Goal: Task Accomplishment & Management: Complete application form

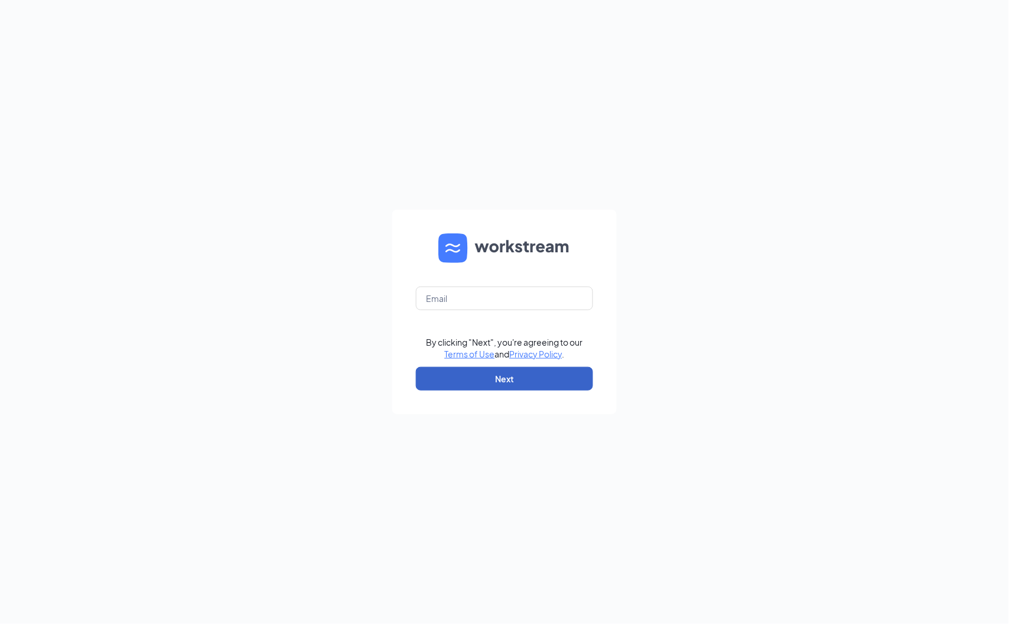
click at [516, 379] on button "Next" at bounding box center [504, 379] width 177 height 24
click at [452, 297] on input "text" at bounding box center [504, 298] width 177 height 24
click at [764, 452] on div "Email field is required By clicking "Next", you're agreeing to our Terms of Use…" at bounding box center [504, 312] width 1009 height 624
drag, startPoint x: 488, startPoint y: 298, endPoint x: 486, endPoint y: 289, distance: 8.6
click at [488, 298] on input "text" at bounding box center [504, 298] width 177 height 24
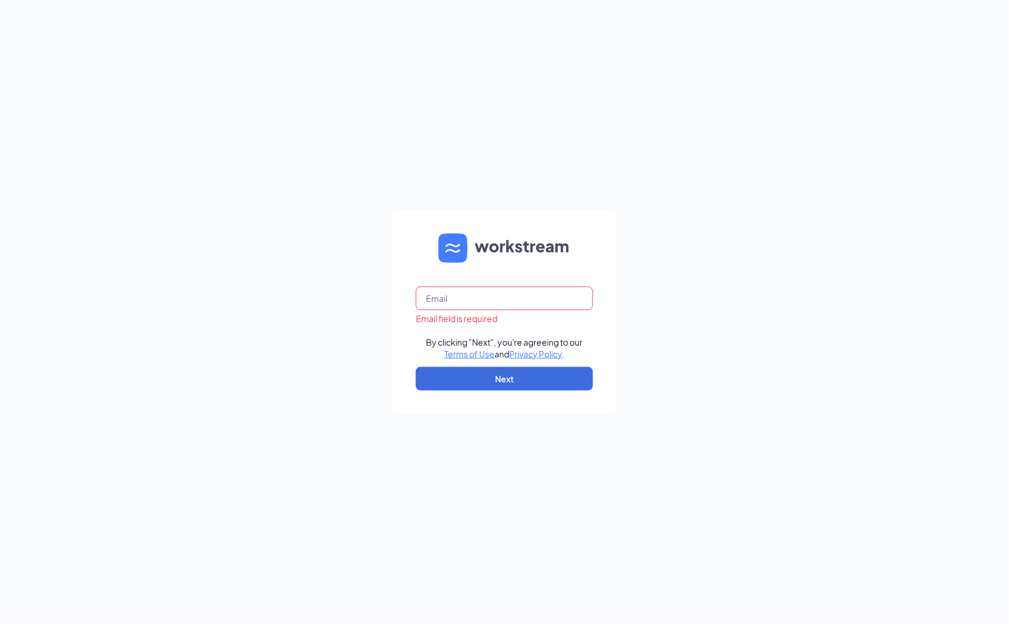
type input "fitdin86@gmail.com"
click at [638, 337] on div "fitdin86@gmail.com By clicking "Next", you're agreeing to our Terms of Use and …" at bounding box center [504, 312] width 1009 height 624
click at [517, 310] on input "fitdin86@gmail.com" at bounding box center [504, 298] width 177 height 24
click at [516, 304] on input "fitdin86@gmail.com" at bounding box center [504, 298] width 177 height 24
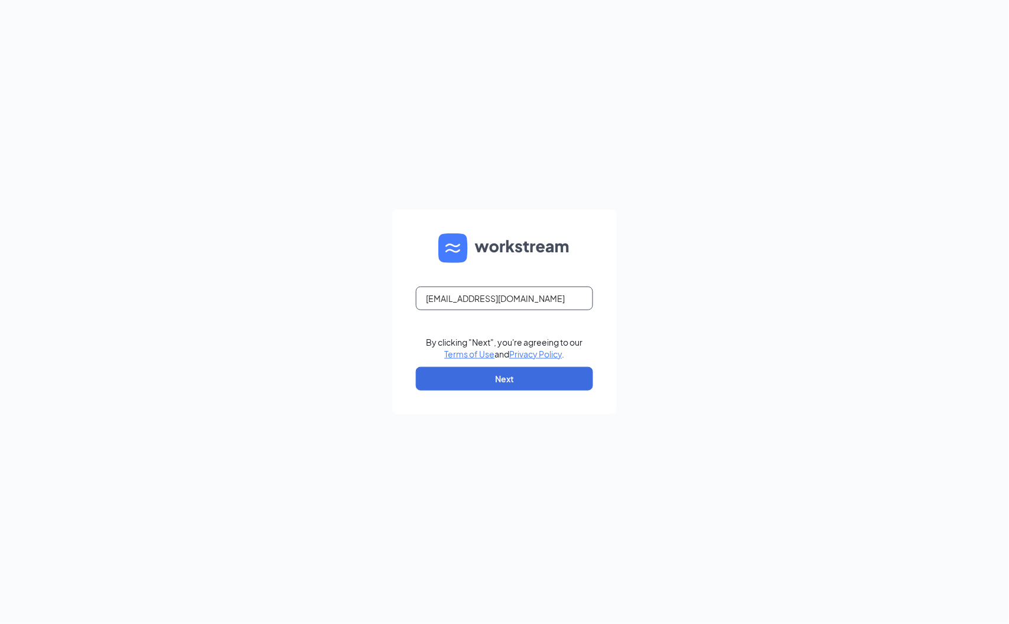
click at [516, 304] on input "fitdin86@gmail.com" at bounding box center [504, 298] width 177 height 24
click at [712, 311] on div "By clicking "Next", you're agreeing to our Terms of Use and Privacy Policy . Ne…" at bounding box center [504, 312] width 1009 height 624
click at [451, 307] on input "text" at bounding box center [504, 298] width 177 height 24
click at [464, 300] on input "text" at bounding box center [504, 298] width 177 height 24
paste input "[EMAIL_ADDRESS][DOMAIN_NAME]"
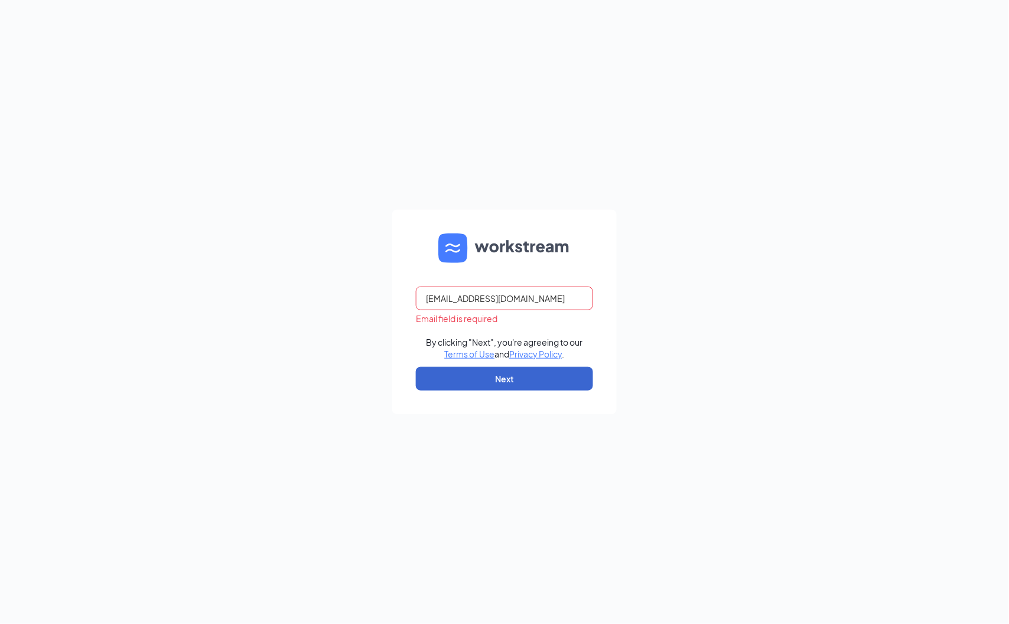
type input "[EMAIL_ADDRESS][DOMAIN_NAME]"
click at [503, 379] on button "Next" at bounding box center [504, 379] width 177 height 24
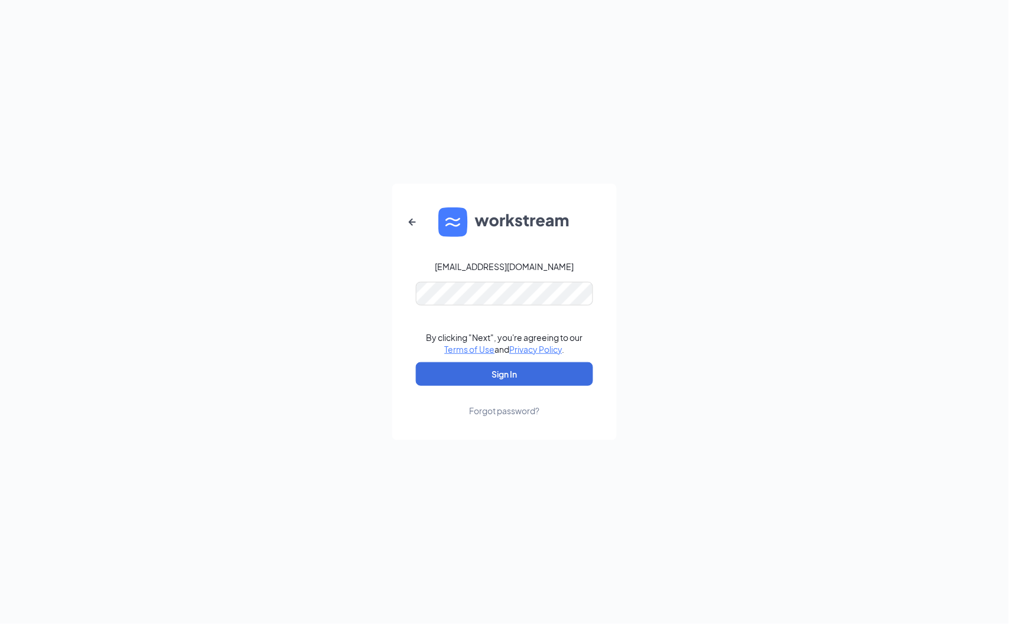
click at [502, 410] on div "Forgot password?" at bounding box center [505, 411] width 70 height 12
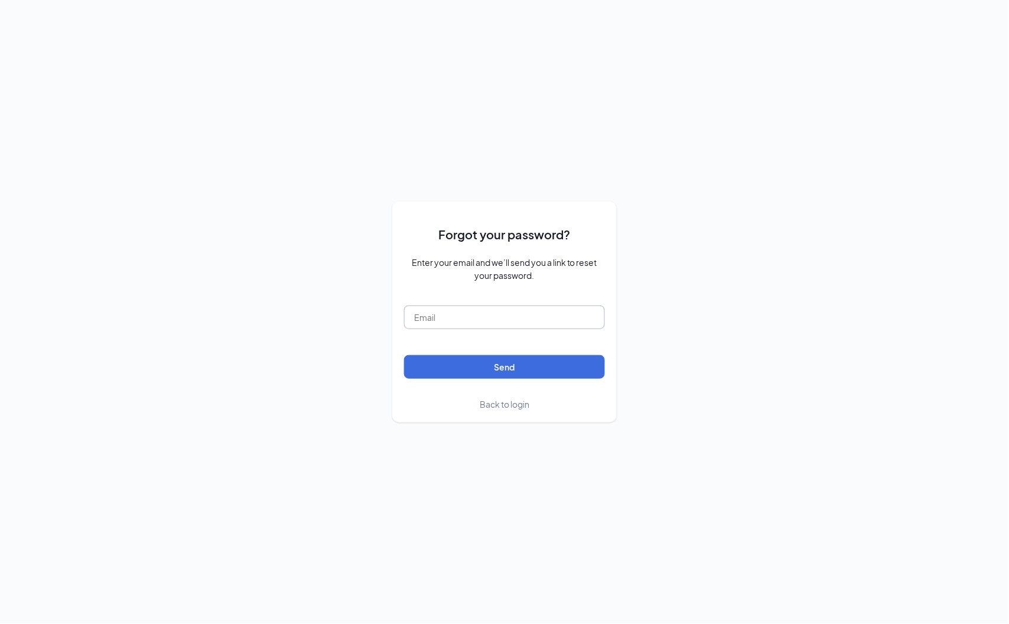
click at [450, 316] on input "text" at bounding box center [504, 317] width 201 height 24
type input "[EMAIL_ADDRESS][DOMAIN_NAME]"
click at [500, 375] on button "Send" at bounding box center [504, 367] width 201 height 24
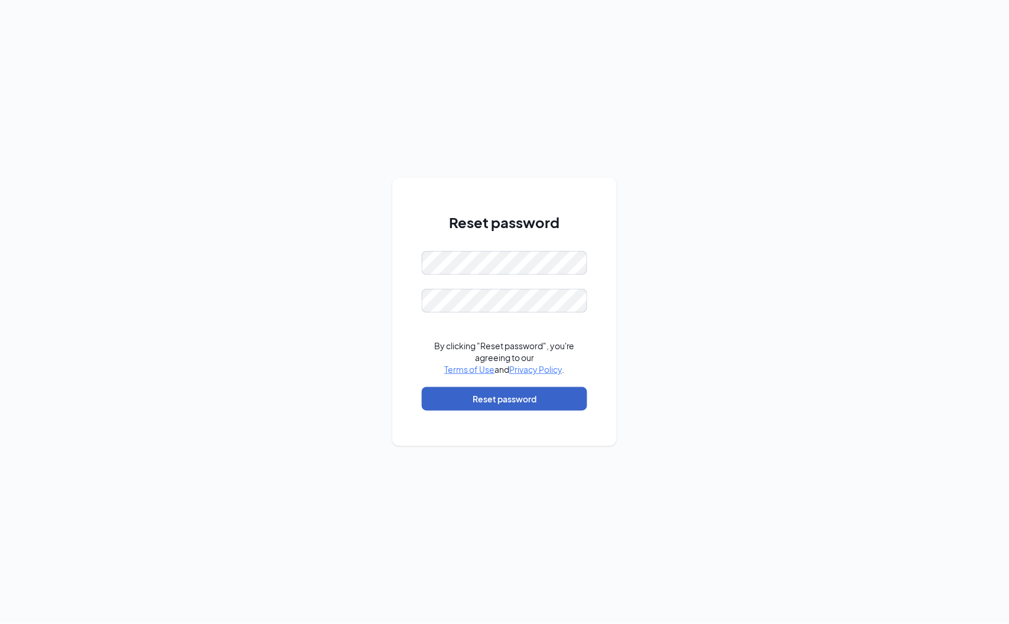
click at [498, 398] on button "Reset password" at bounding box center [504, 399] width 165 height 24
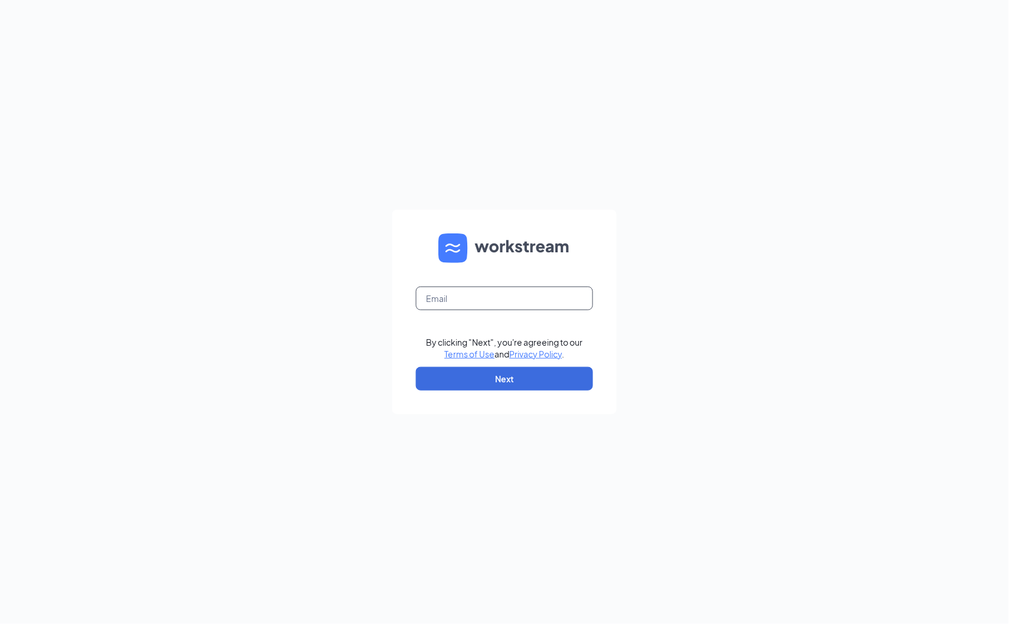
click at [437, 299] on input "text" at bounding box center [504, 298] width 177 height 24
type input "[EMAIL_ADDRESS][DOMAIN_NAME]"
click at [508, 377] on button "Next" at bounding box center [504, 379] width 177 height 24
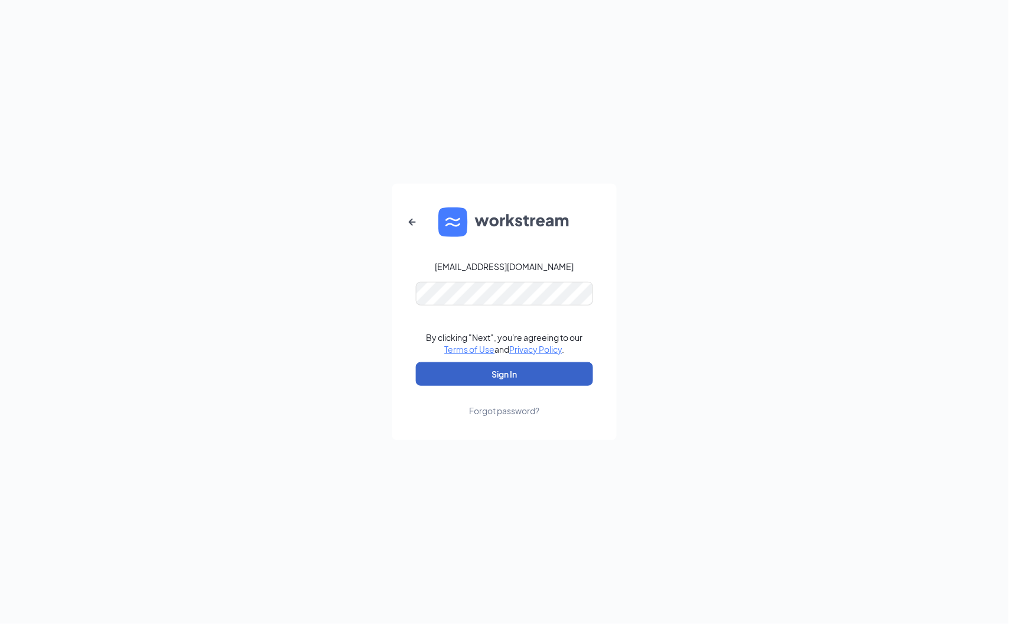
click at [449, 376] on button "Sign In" at bounding box center [504, 374] width 177 height 24
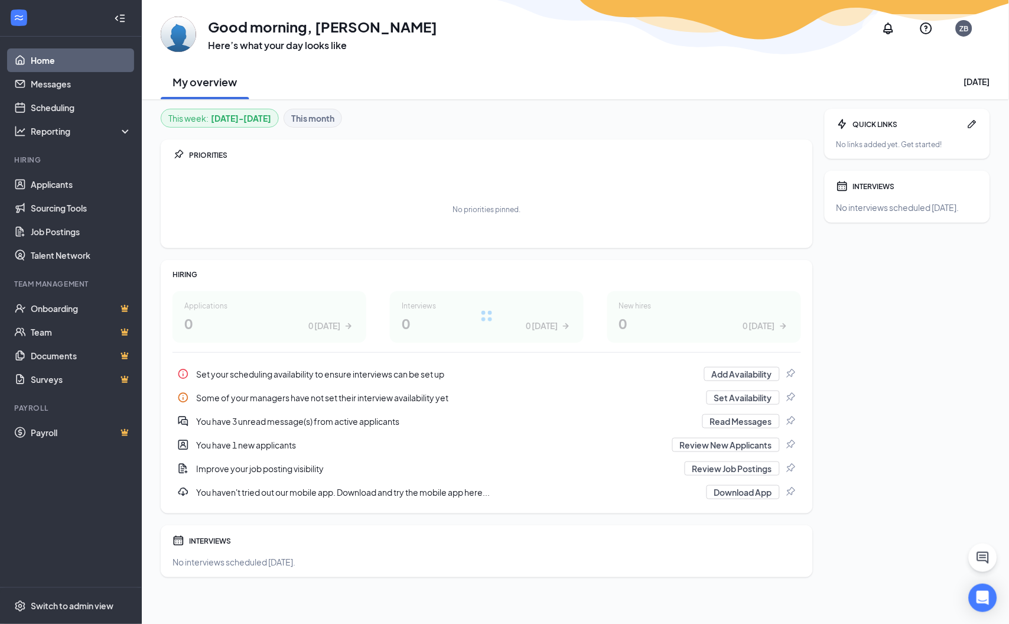
click at [921, 346] on div "QUICK LINKS No links added yet. Get started! INTERVIEWS No interviews scheduled…" at bounding box center [907, 343] width 165 height 468
click at [56, 184] on link "Applicants" at bounding box center [81, 184] width 101 height 24
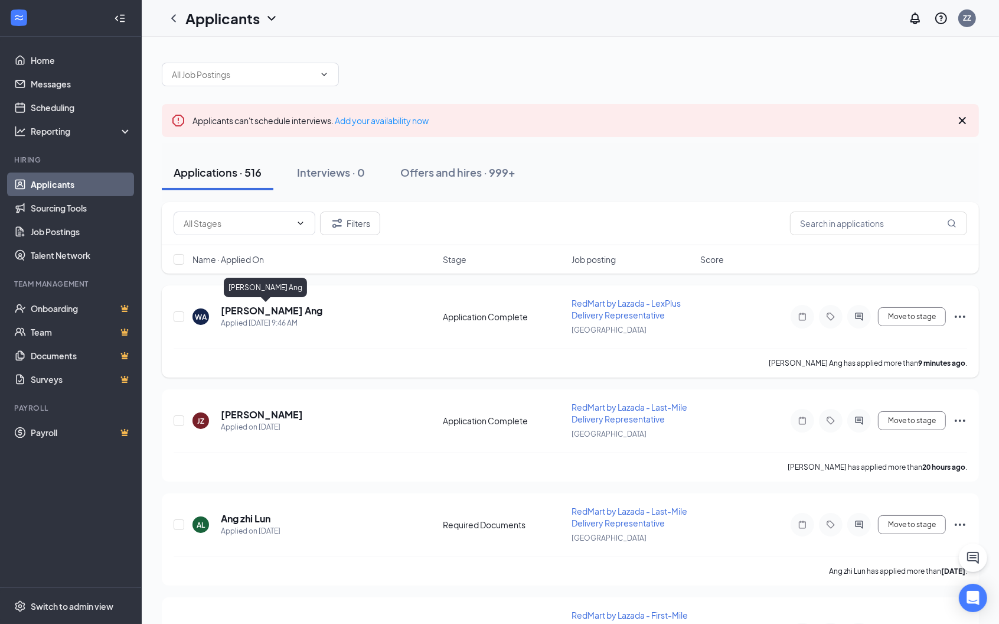
click at [249, 313] on h5 "[PERSON_NAME] Ang" at bounding box center [272, 310] width 102 height 13
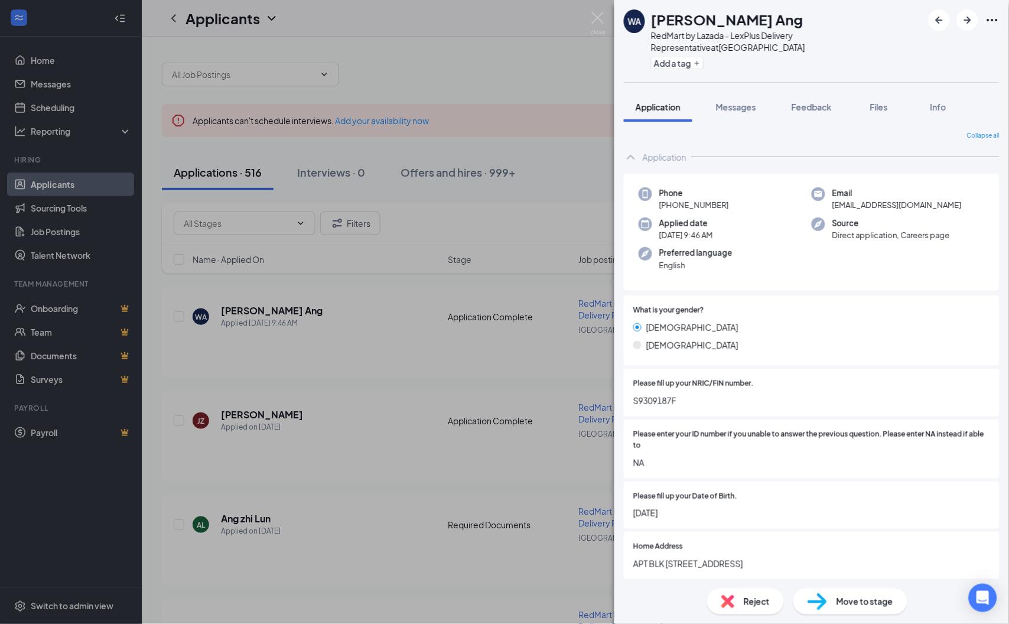
click at [989, 20] on icon "Ellipses" at bounding box center [992, 20] width 11 height 2
click at [933, 47] on link "View full application" at bounding box center [928, 46] width 128 height 12
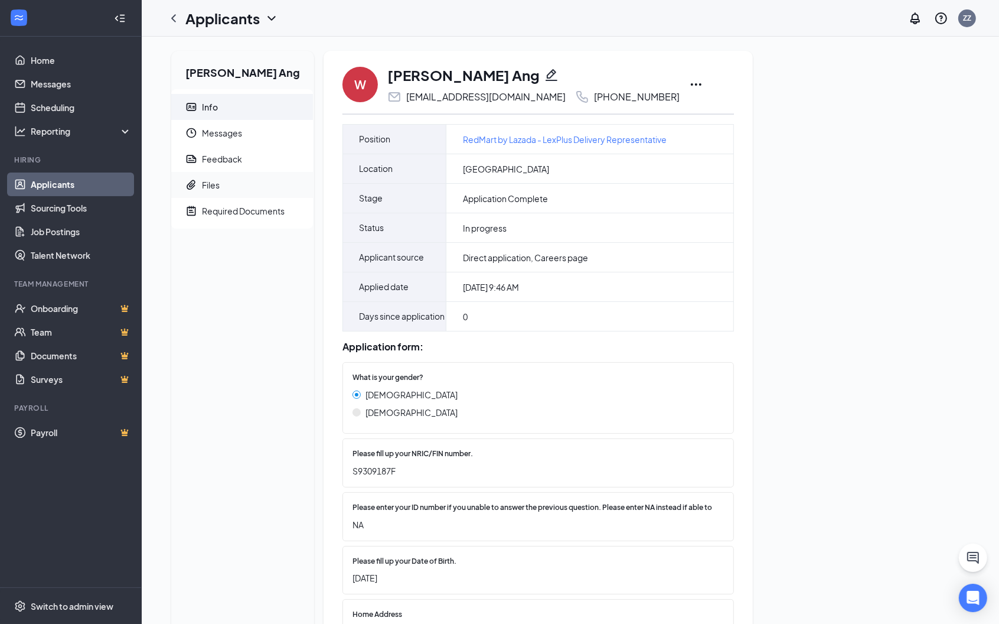
click at [217, 190] on div "Files" at bounding box center [211, 185] width 18 height 12
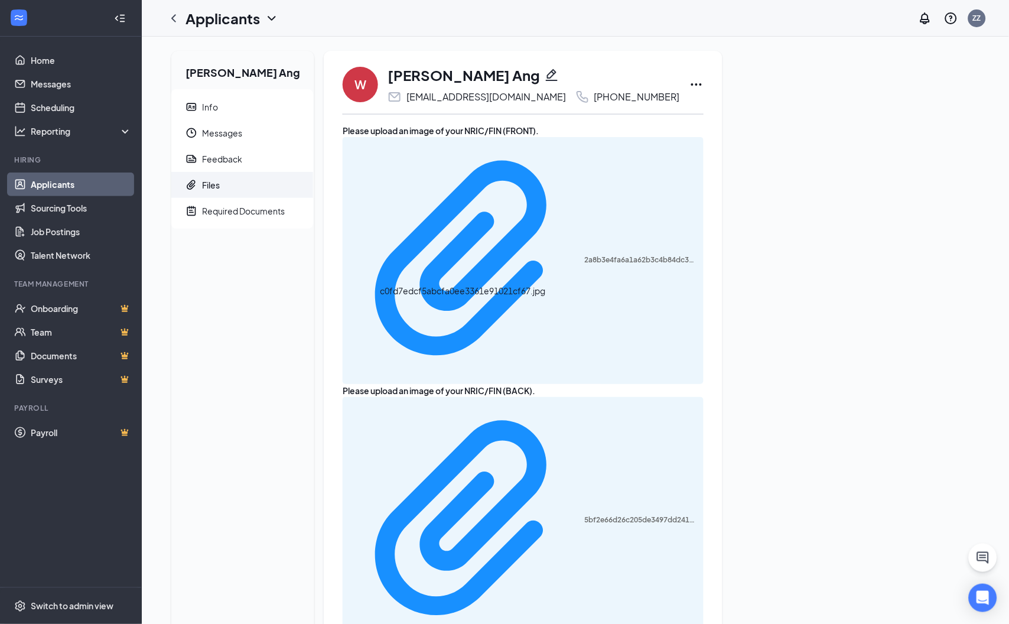
click at [246, 111] on span "Info" at bounding box center [253, 107] width 102 height 26
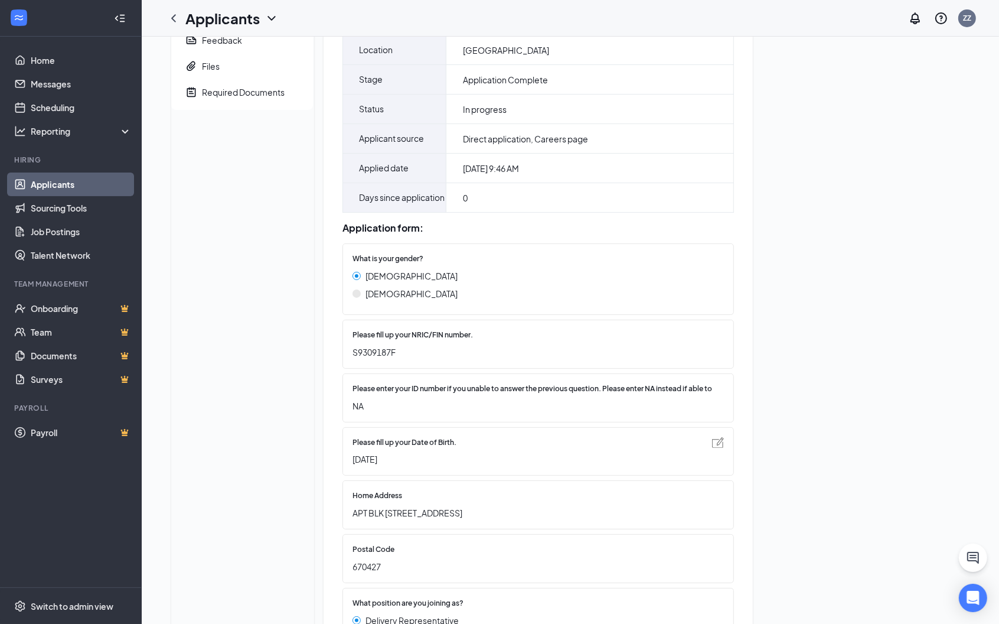
scroll to position [262, 0]
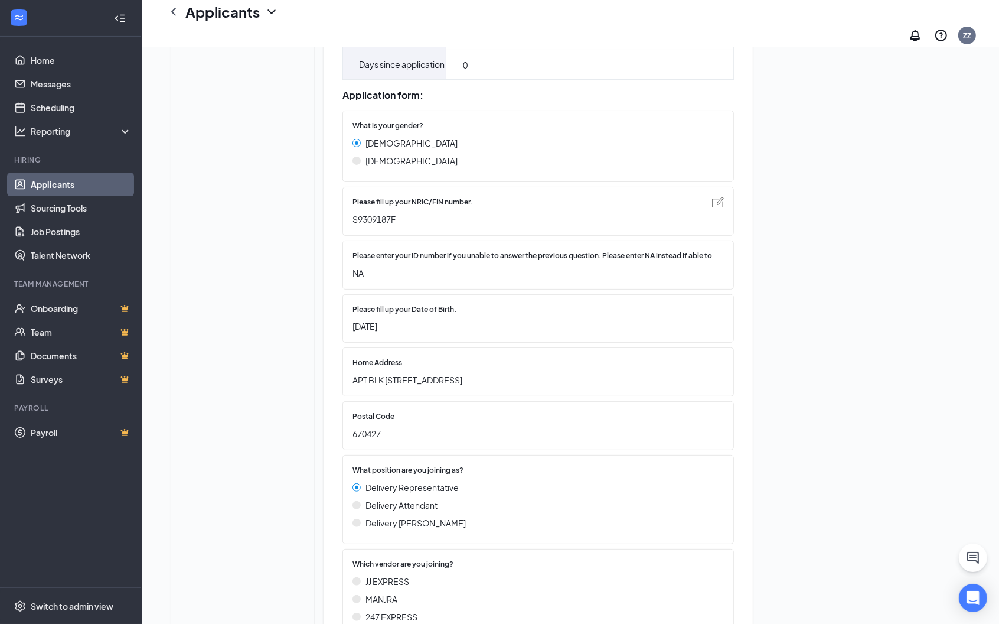
click at [367, 226] on span "S9309187F" at bounding box center [533, 219] width 360 height 13
copy span "S9309187F"
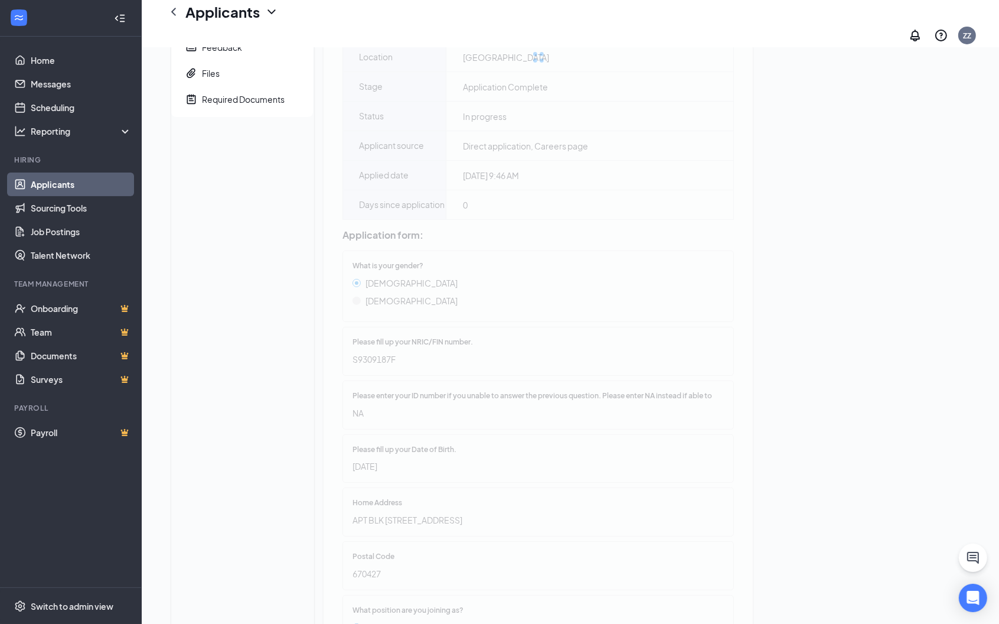
scroll to position [0, 0]
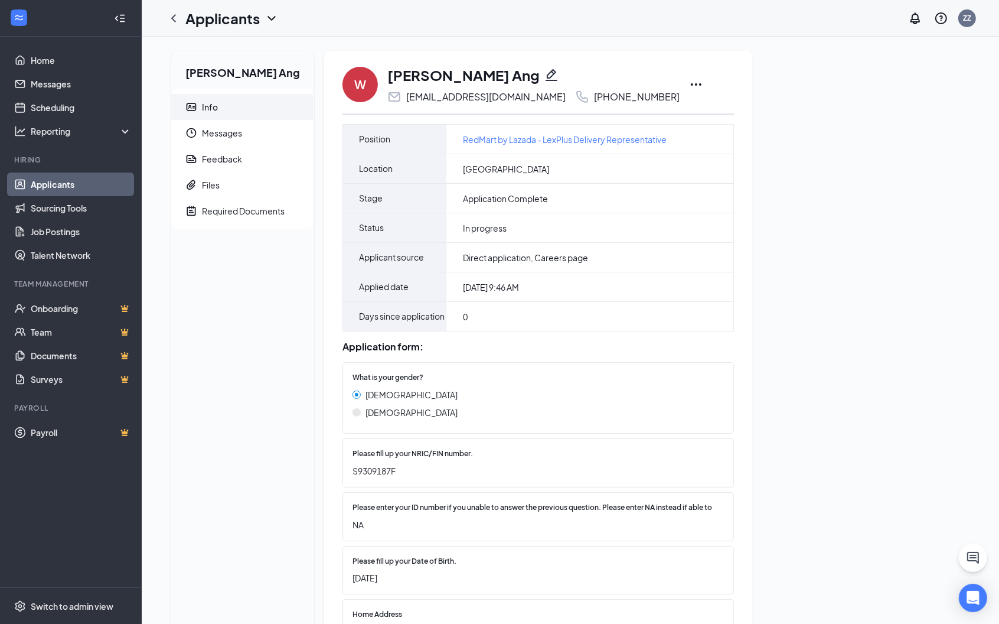
click at [594, 97] on div "[PHONE_NUMBER]" at bounding box center [637, 97] width 86 height 12
drag, startPoint x: 589, startPoint y: 97, endPoint x: 634, endPoint y: 96, distance: 45.5
click at [634, 96] on div "[PHONE_NUMBER]" at bounding box center [637, 97] width 86 height 12
copy div "9116 2121"
click at [408, 101] on div "[EMAIL_ADDRESS][DOMAIN_NAME]" at bounding box center [485, 97] width 159 height 12
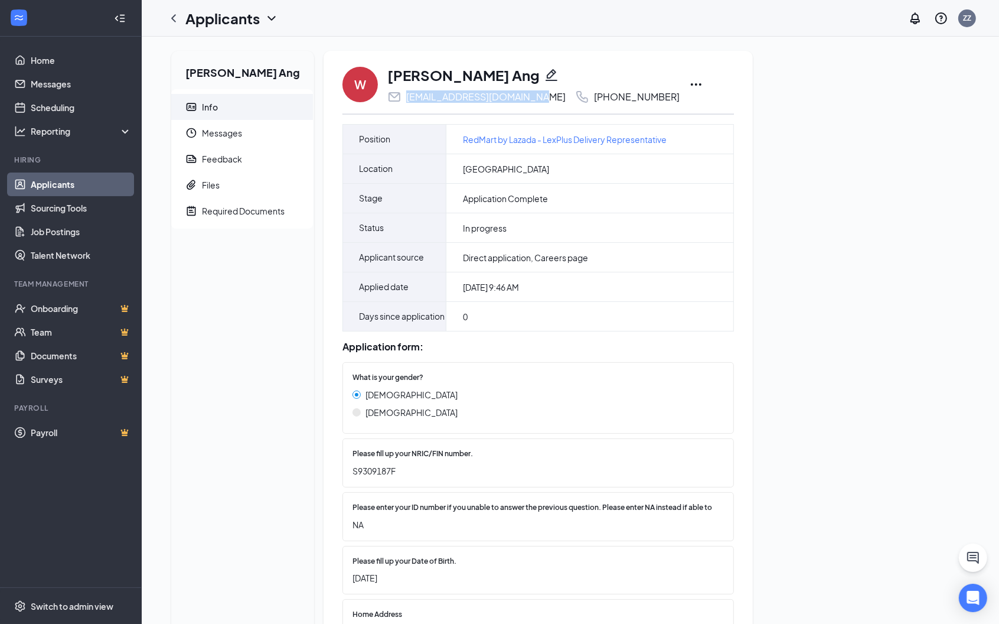
copy div "[EMAIL_ADDRESS][DOMAIN_NAME]"
drag, startPoint x: 402, startPoint y: 101, endPoint x: 542, endPoint y: 100, distance: 140.0
click at [542, 100] on div "[EMAIL_ADDRESS][DOMAIN_NAME] [PHONE_NUMBER]" at bounding box center [533, 97] width 292 height 14
copy div "[EMAIL_ADDRESS][DOMAIN_NAME]"
click at [369, 477] on span "S9309187F" at bounding box center [533, 470] width 360 height 13
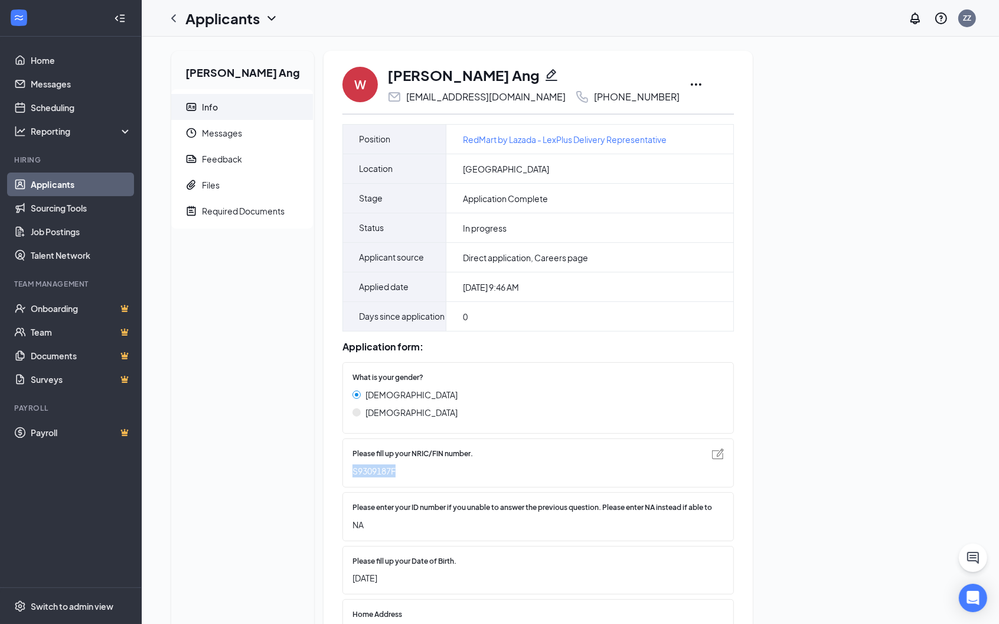
click at [369, 477] on span "S9309187F" at bounding box center [533, 470] width 360 height 13
copy span "S9309187F"
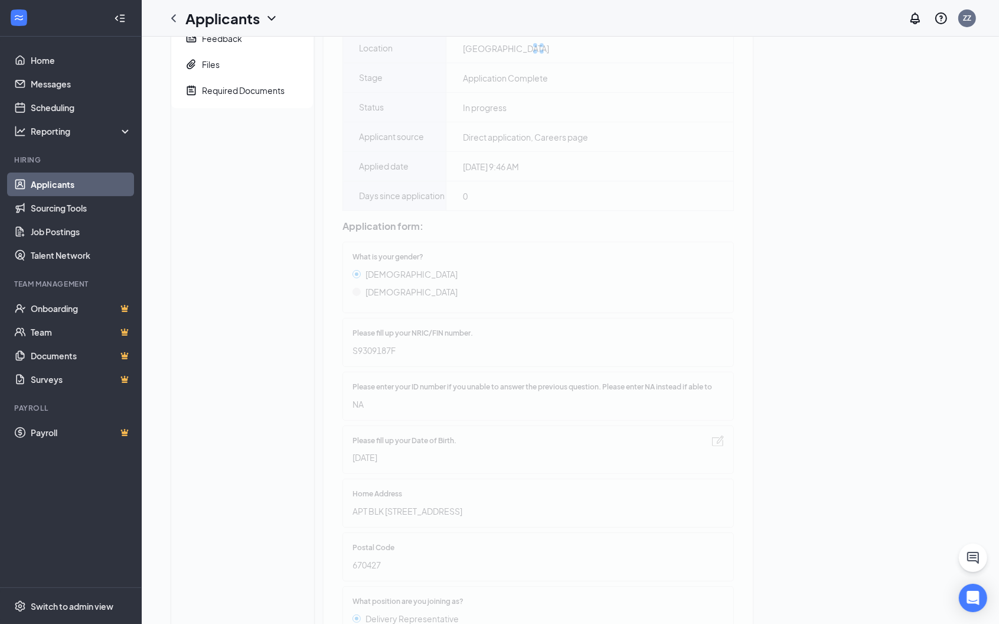
scroll to position [328, 0]
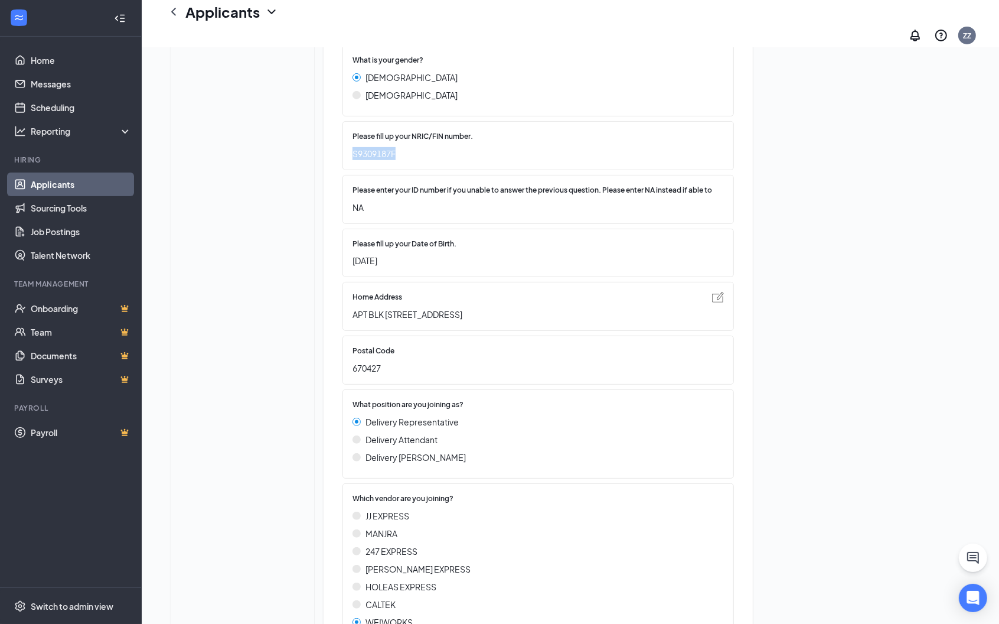
click at [724, 302] on img at bounding box center [718, 297] width 12 height 11
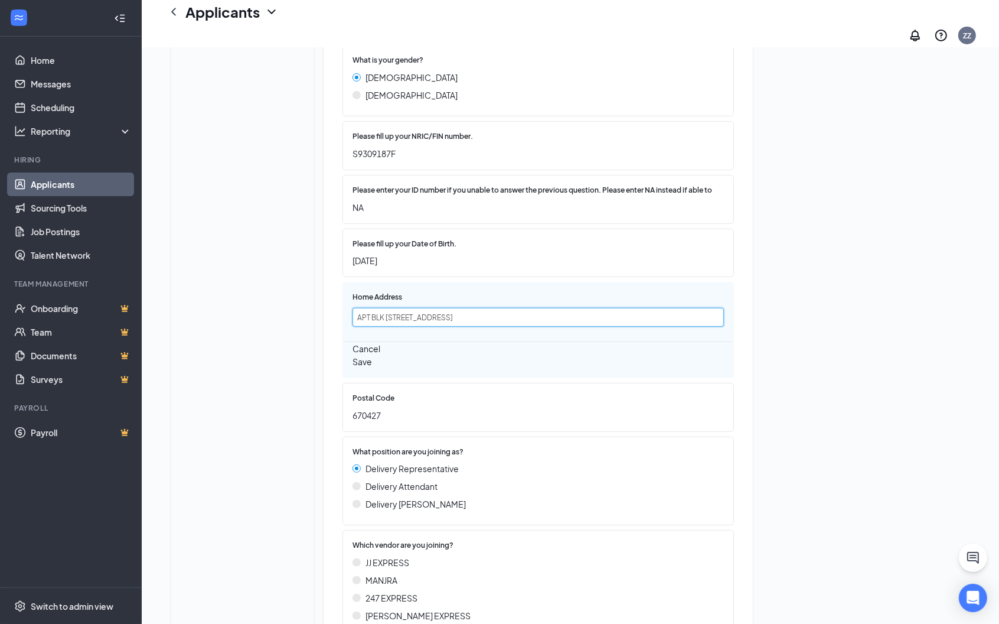
drag, startPoint x: 371, startPoint y: 337, endPoint x: 338, endPoint y: 341, distance: 33.3
click at [338, 341] on div "W [PERSON_NAME] Ang [EMAIL_ADDRESS][DOMAIN_NAME] [PHONE_NUMBER] Position RedMar…" at bounding box center [538, 508] width 429 height 1548
type input "BLK [STREET_ADDRESS]"
click at [372, 368] on button "Save" at bounding box center [362, 361] width 19 height 13
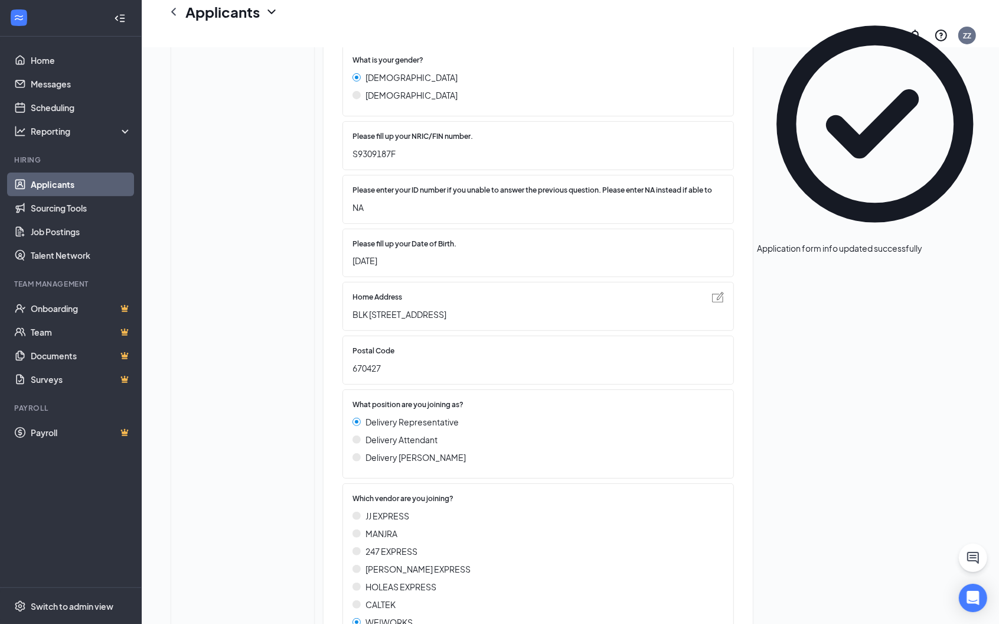
click at [438, 321] on span "BLK [STREET_ADDRESS]" at bounding box center [533, 314] width 360 height 13
copy div "BLK [STREET_ADDRESS]"
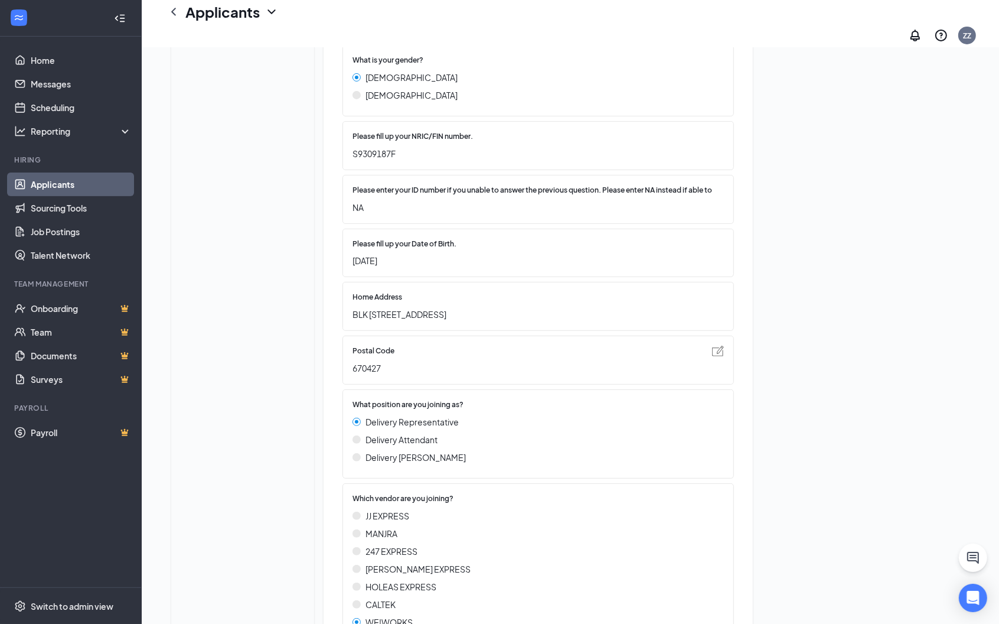
click at [370, 374] on span "670427" at bounding box center [533, 367] width 360 height 13
copy span "670427"
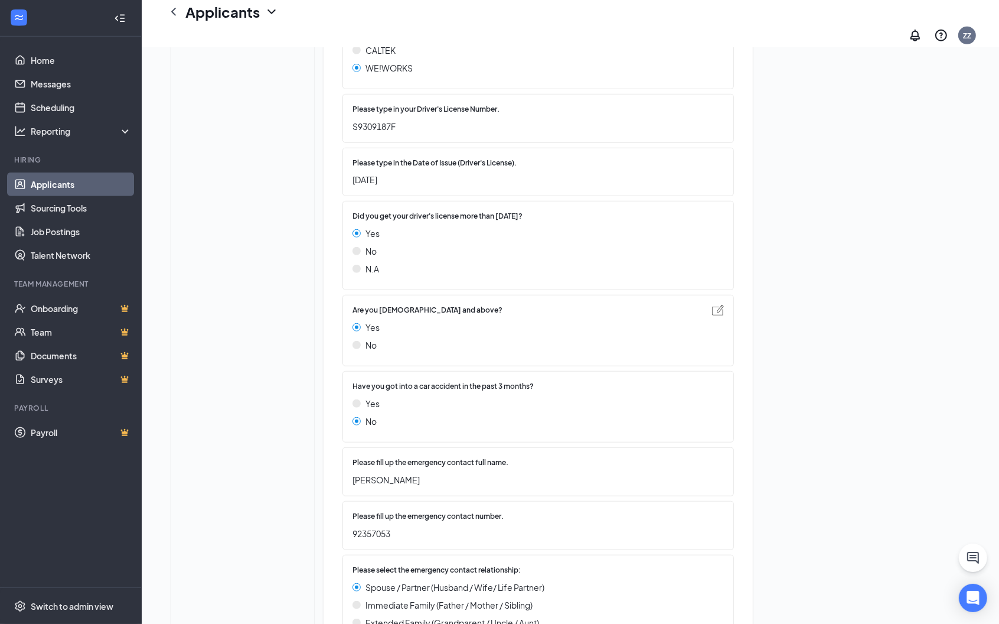
scroll to position [981, 0]
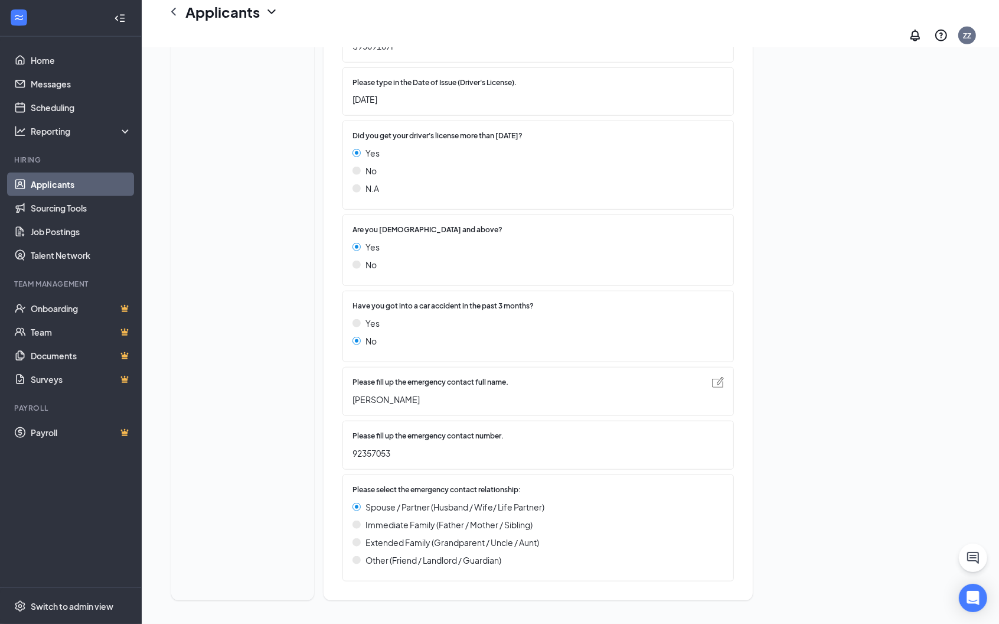
click at [363, 400] on span "[PERSON_NAME]" at bounding box center [533, 399] width 360 height 13
copy span "[PERSON_NAME]"
click at [363, 455] on span "92357053" at bounding box center [533, 453] width 360 height 13
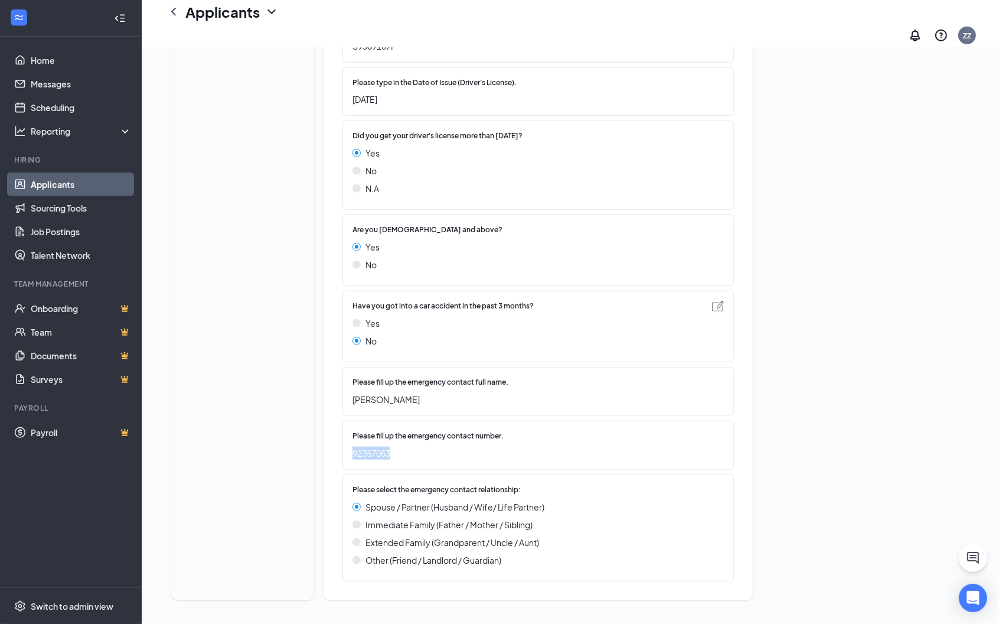
copy span "92357053"
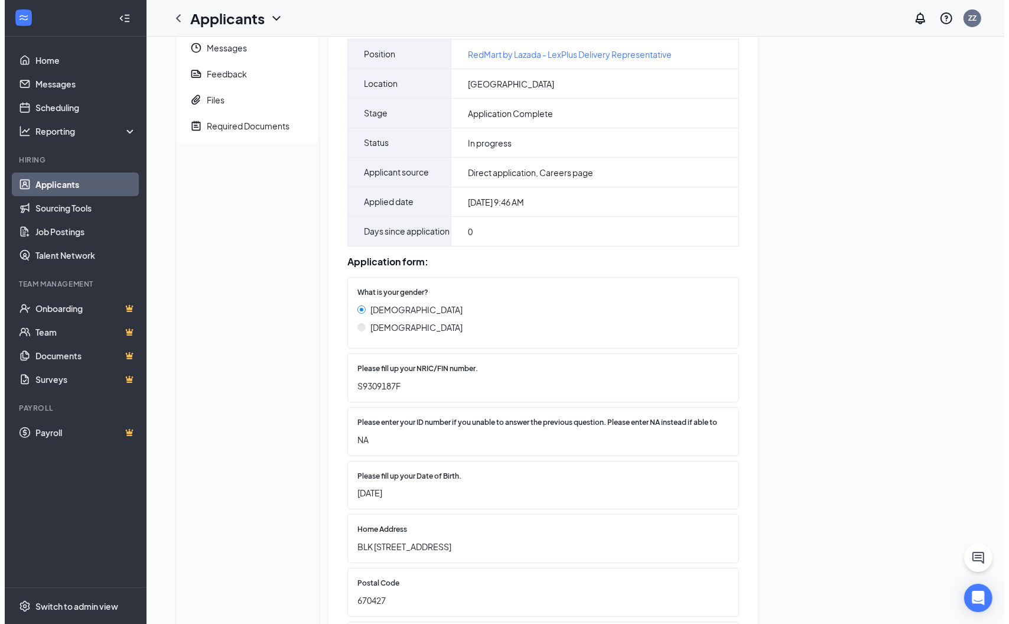
scroll to position [0, 0]
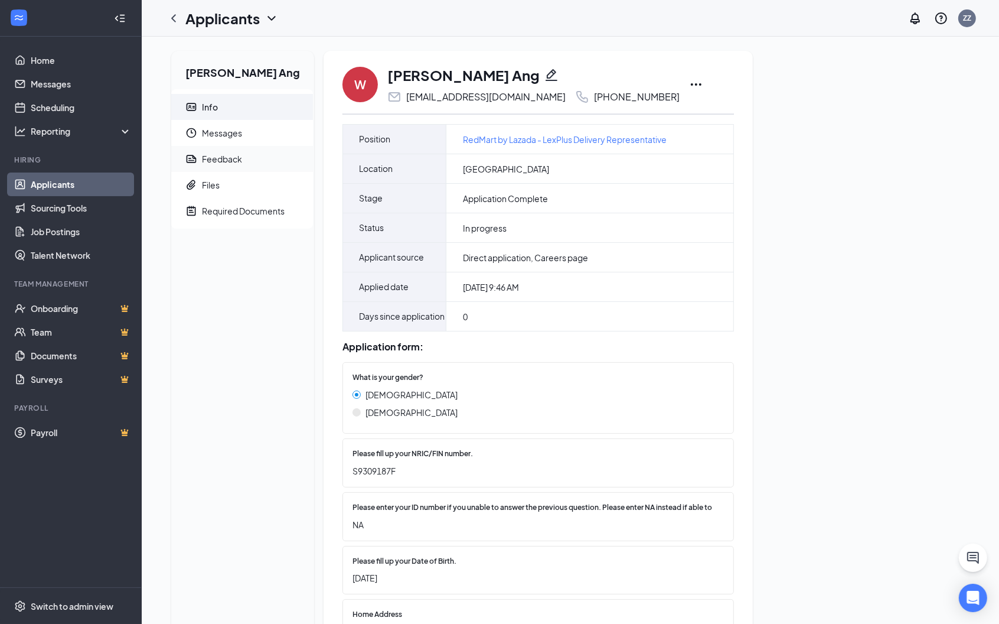
click at [232, 161] on div "Feedback" at bounding box center [222, 159] width 40 height 12
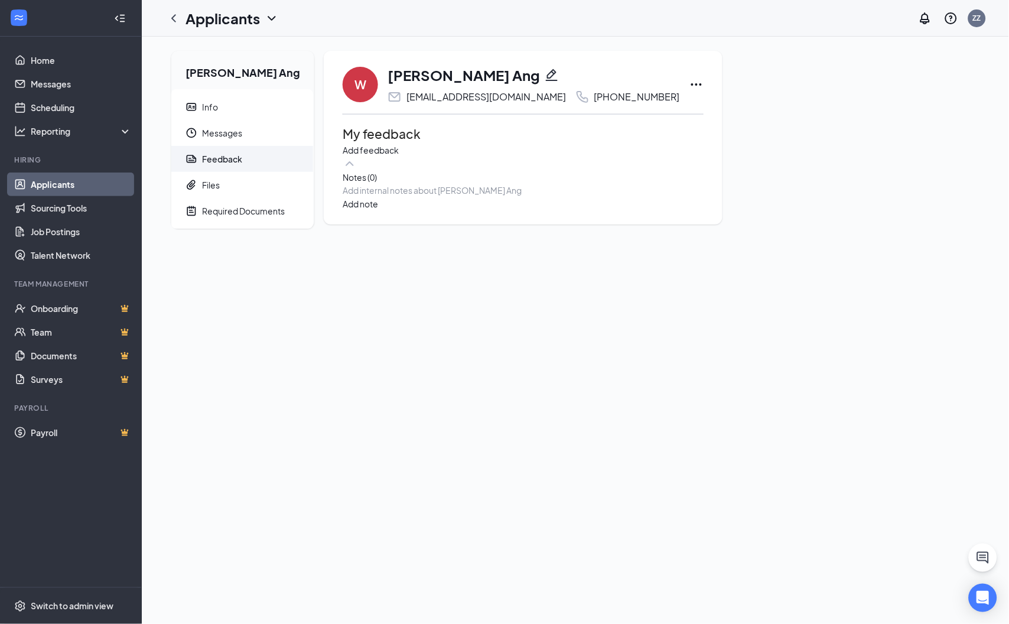
click at [412, 197] on div at bounding box center [523, 190] width 360 height 12
click at [378, 234] on button "Add note" at bounding box center [360, 240] width 35 height 13
click at [689, 83] on icon "Ellipses" at bounding box center [696, 84] width 14 height 14
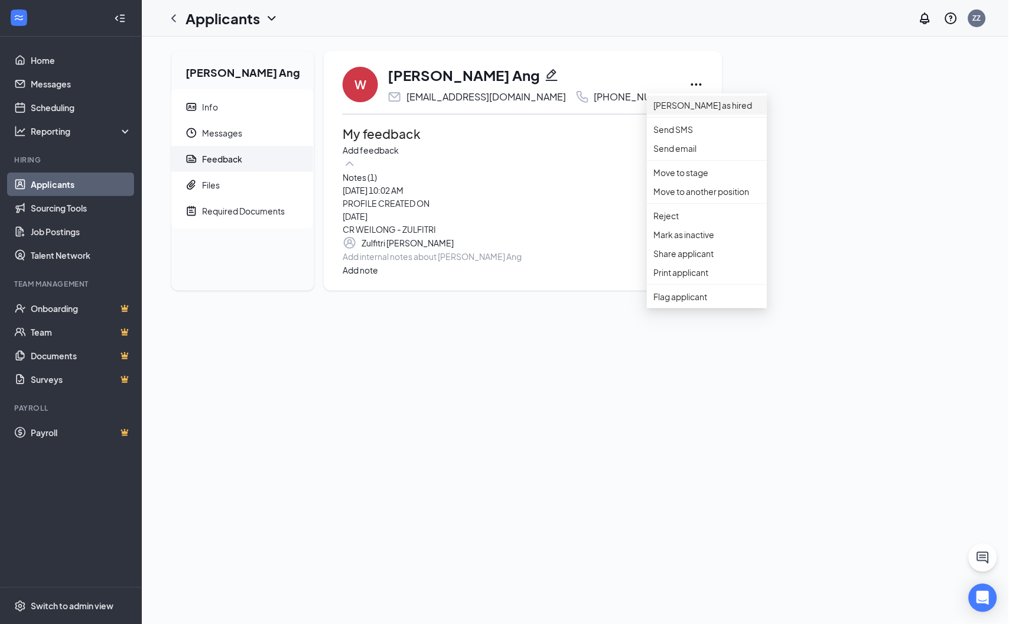
click at [685, 109] on p "[PERSON_NAME] as hired" at bounding box center [707, 105] width 106 height 13
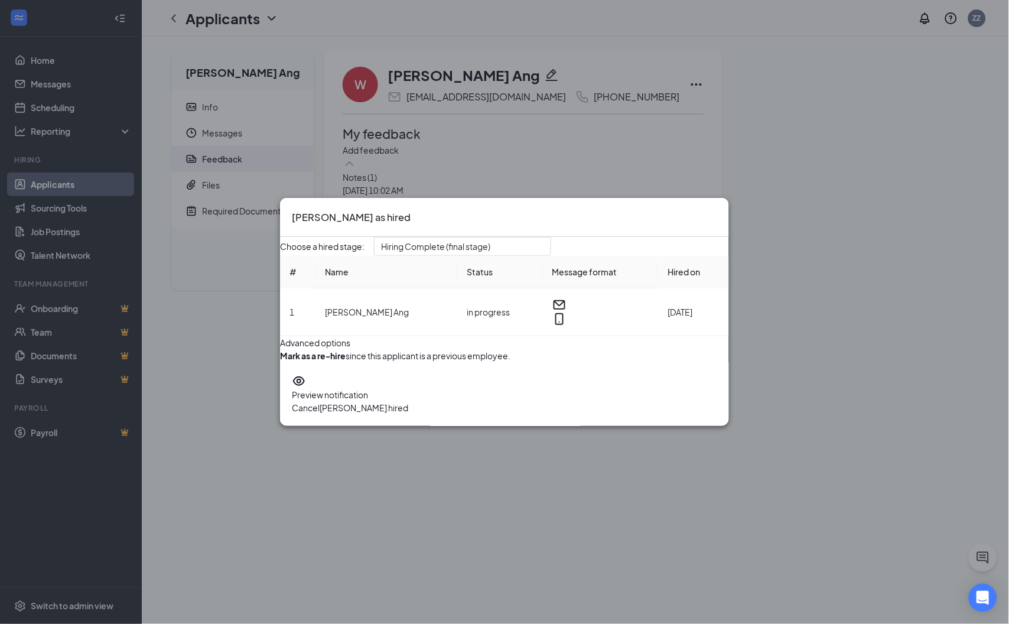
click at [408, 414] on button "[PERSON_NAME] hired" at bounding box center [364, 407] width 89 height 13
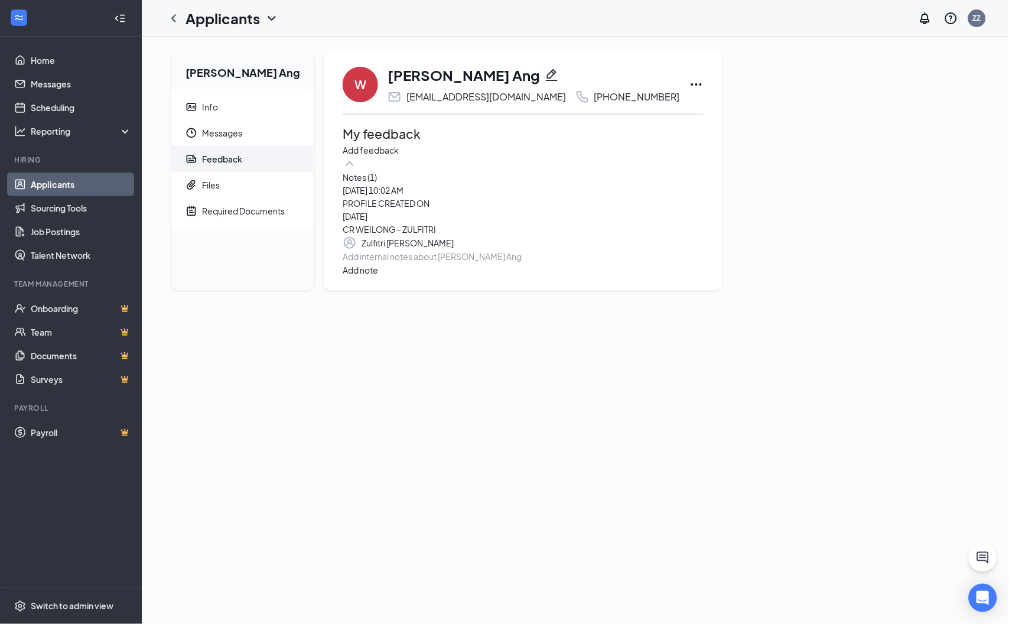
click at [695, 447] on div "[PERSON_NAME] Ang Info Messages Feedback Files Required Documents W [PERSON_NAM…" at bounding box center [575, 330] width 867 height 587
click at [689, 85] on icon "Ellipses" at bounding box center [696, 84] width 14 height 14
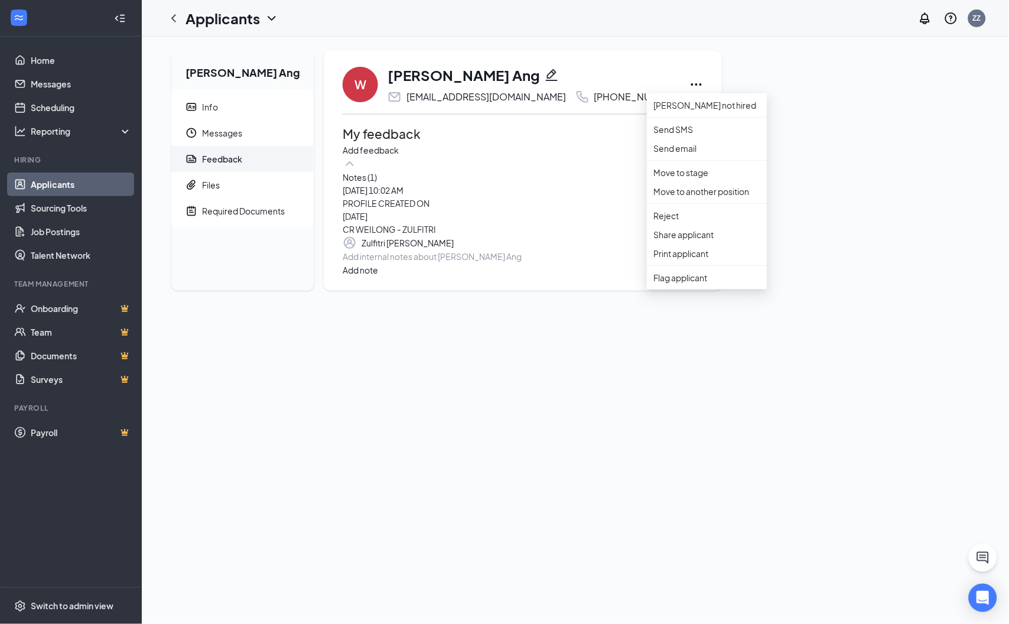
click at [881, 199] on div "[PERSON_NAME] Ang Info Messages Feedback Files Required Documents W [PERSON_NAM…" at bounding box center [575, 175] width 827 height 249
